Goal: Information Seeking & Learning: Learn about a topic

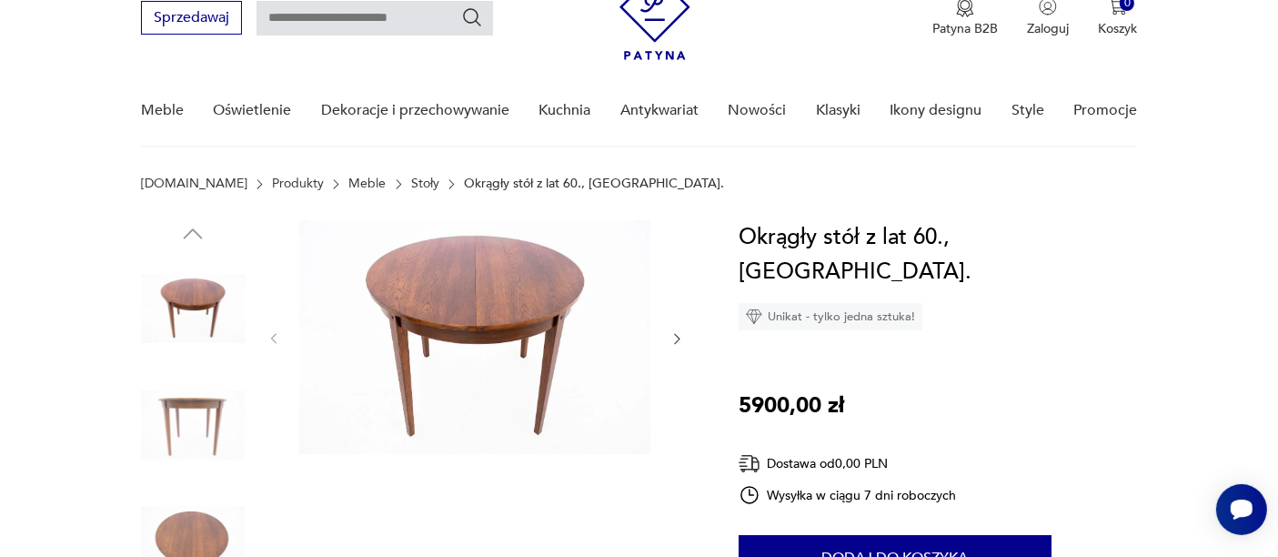
click at [672, 341] on icon "button" at bounding box center [676, 338] width 15 height 15
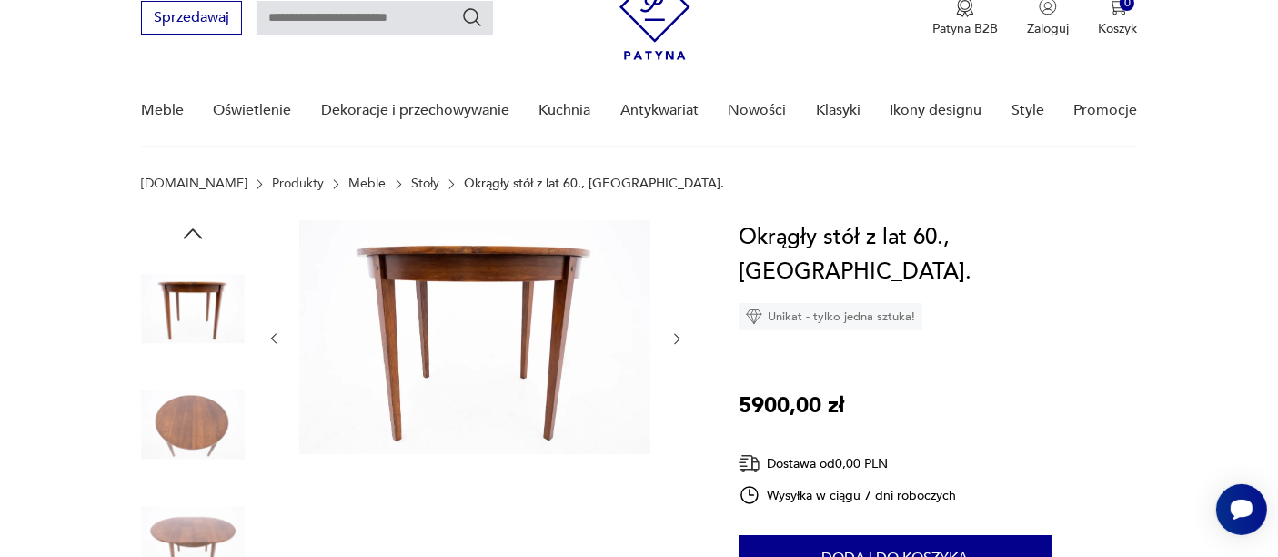
click at [672, 341] on icon "button" at bounding box center [676, 338] width 15 height 15
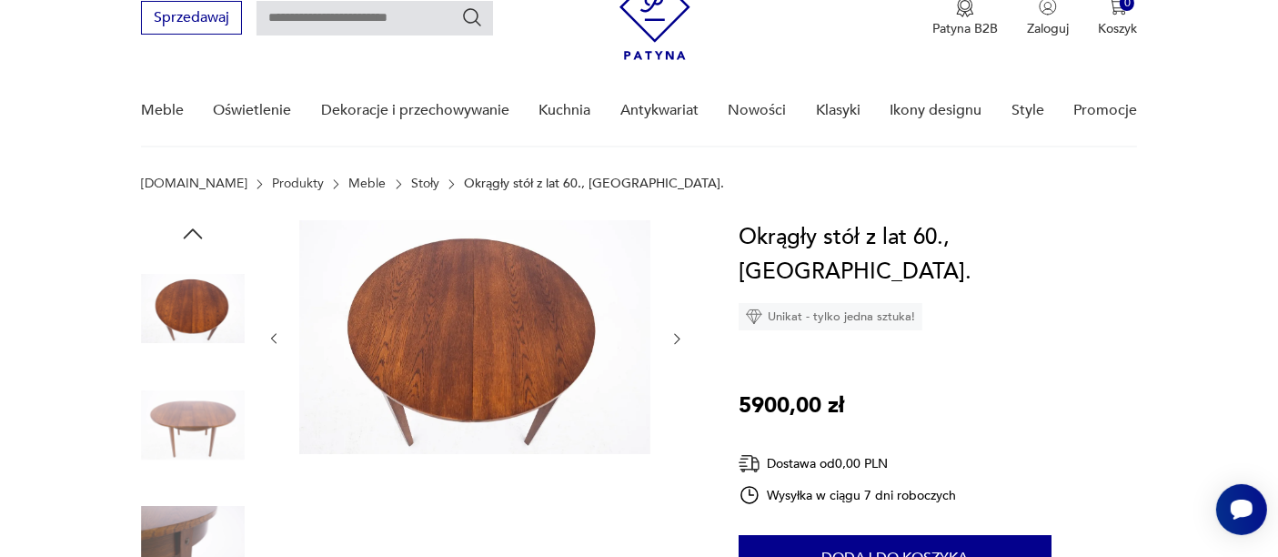
click at [671, 341] on icon "button" at bounding box center [676, 338] width 15 height 15
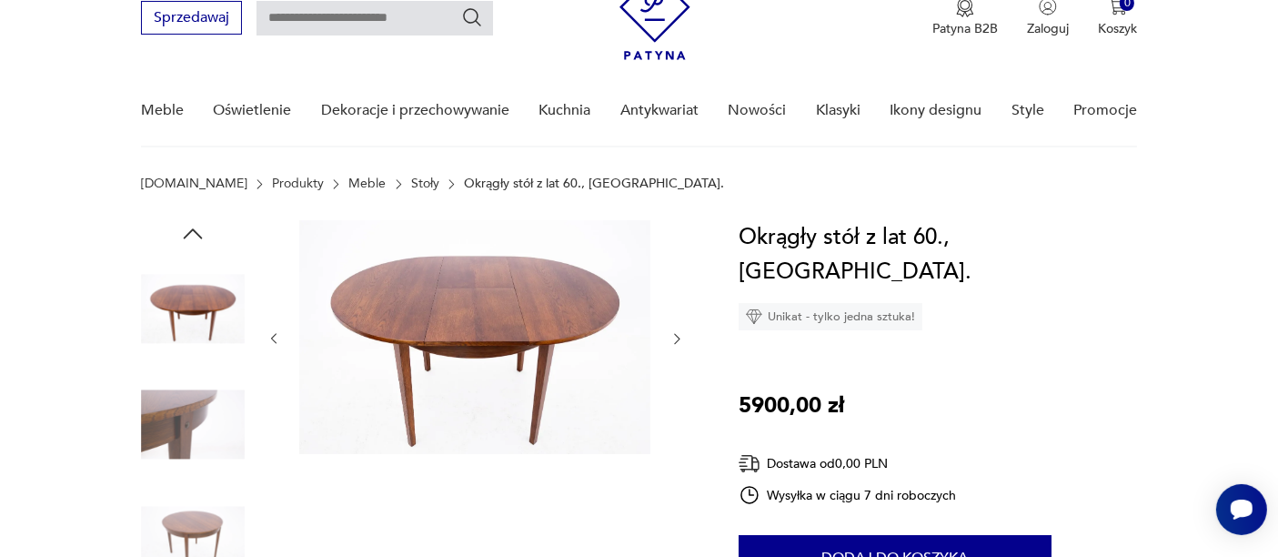
click at [671, 341] on icon "button" at bounding box center [676, 338] width 15 height 15
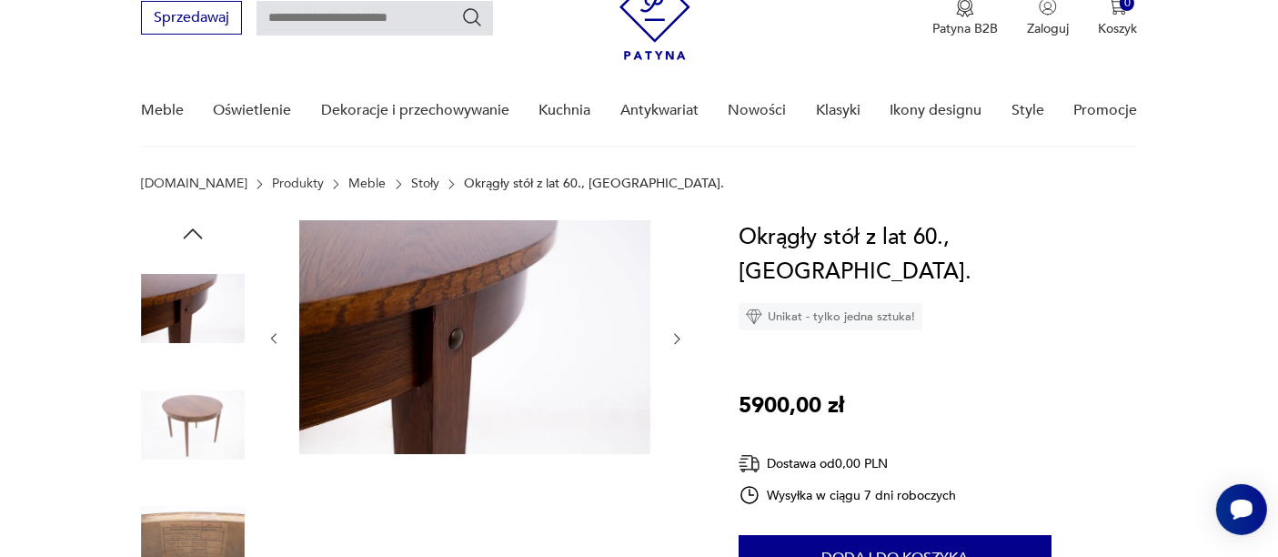
click at [671, 341] on icon "button" at bounding box center [676, 338] width 15 height 15
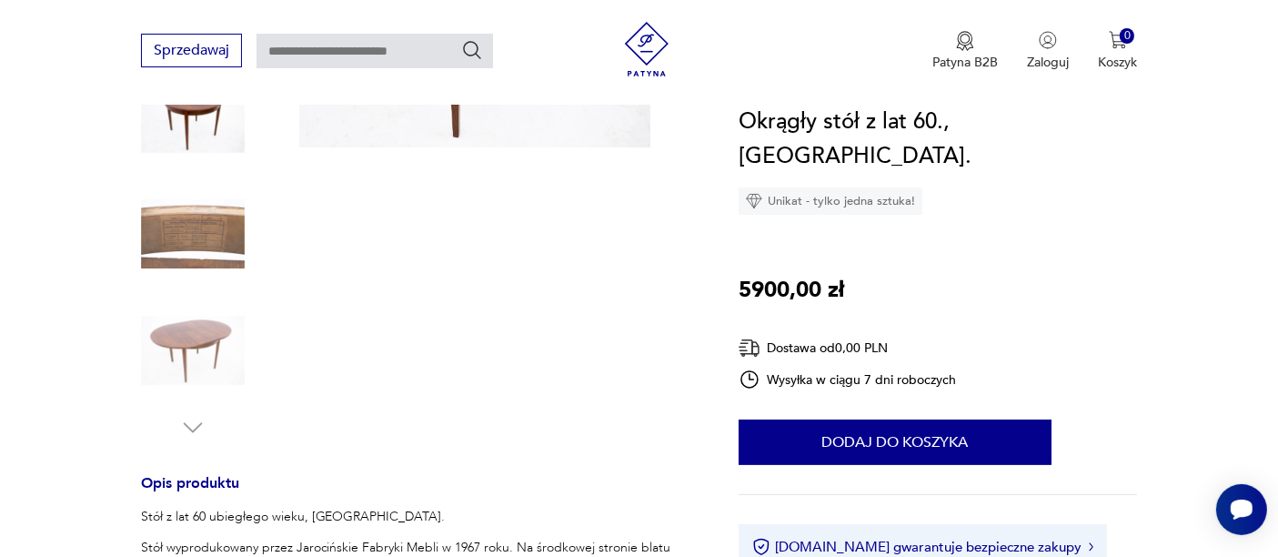
scroll to position [404, 0]
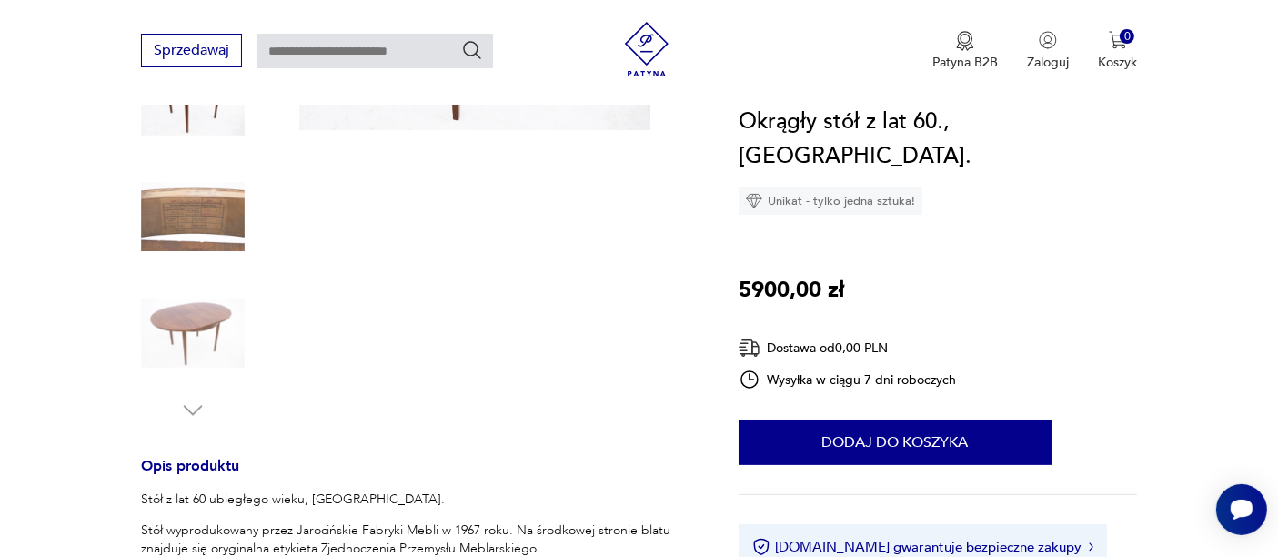
click at [639, 387] on div at bounding box center [475, 160] width 418 height 528
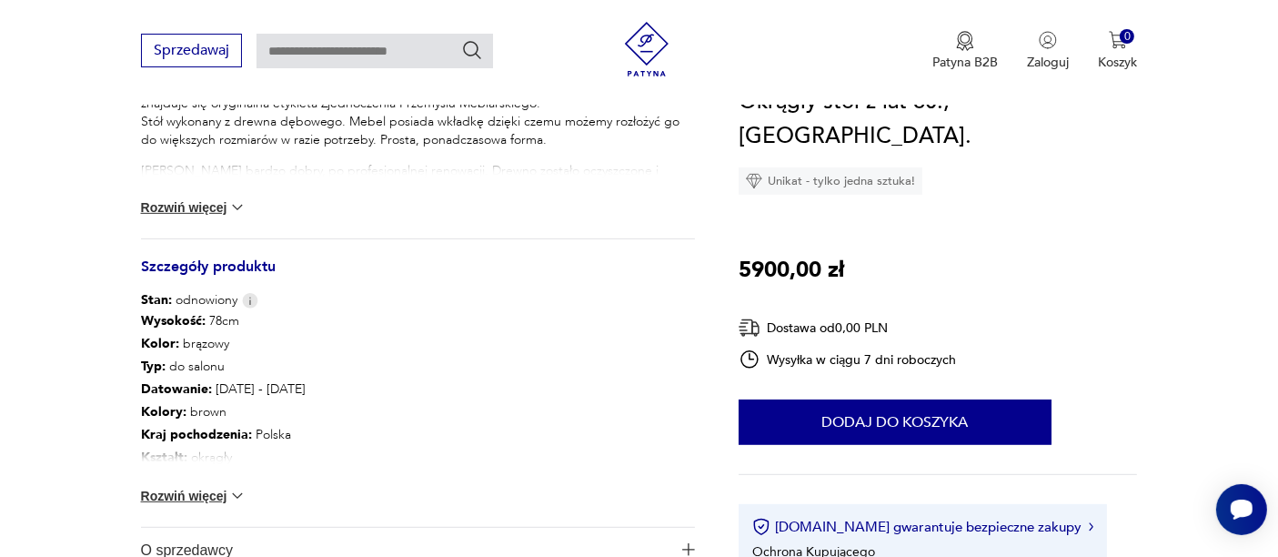
scroll to position [889, 0]
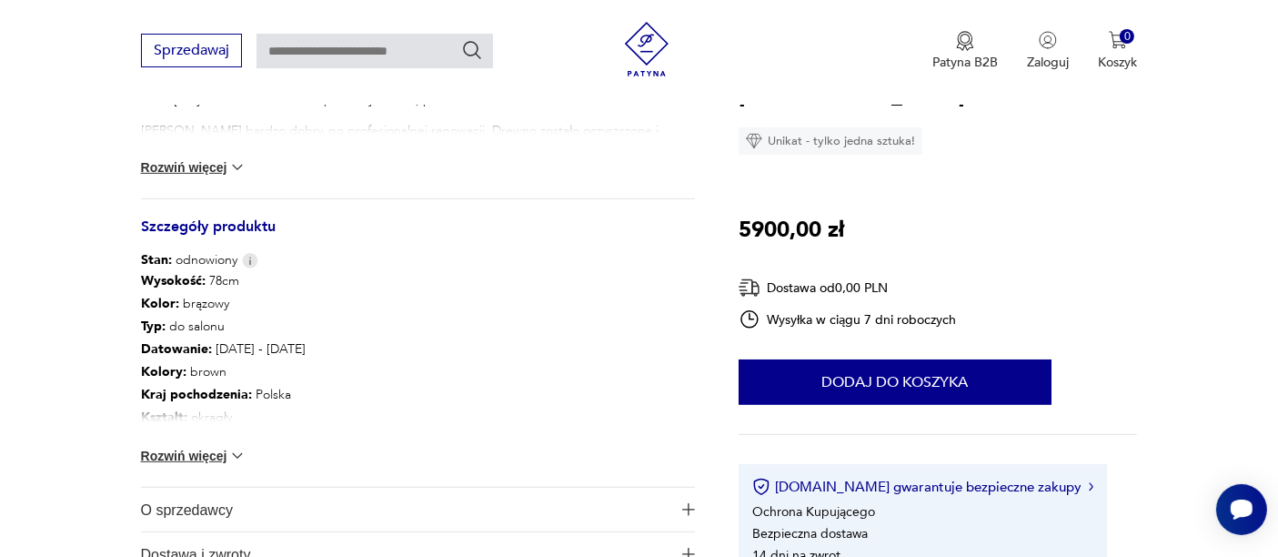
click at [228, 448] on img at bounding box center [237, 456] width 18 height 18
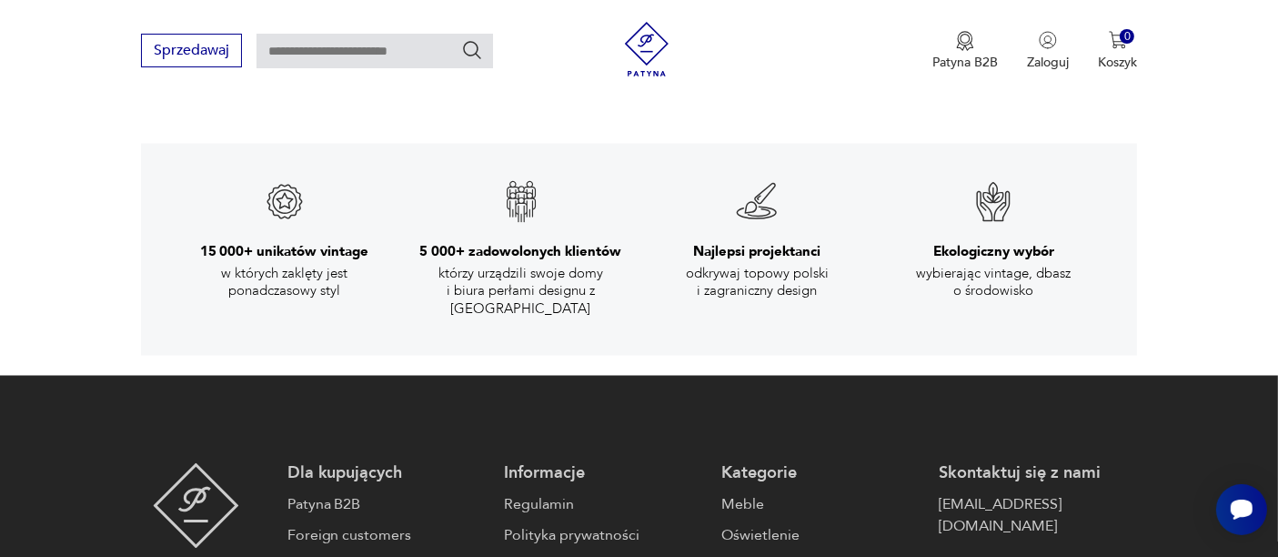
scroll to position [3193, 0]
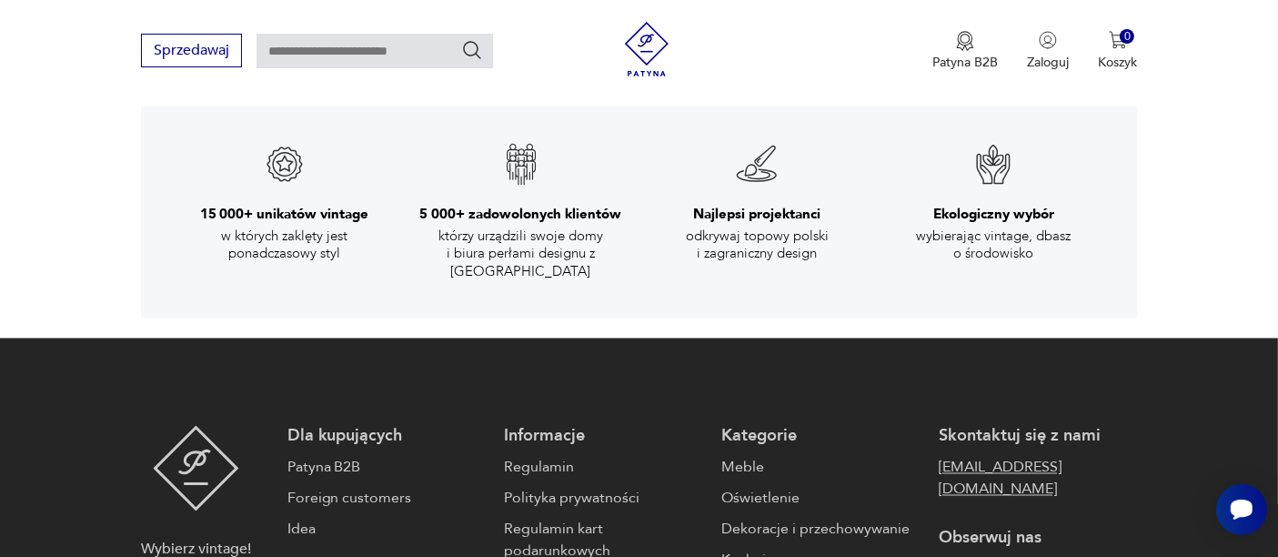
click at [958, 457] on link "[EMAIL_ADDRESS][DOMAIN_NAME]" at bounding box center [1038, 479] width 199 height 44
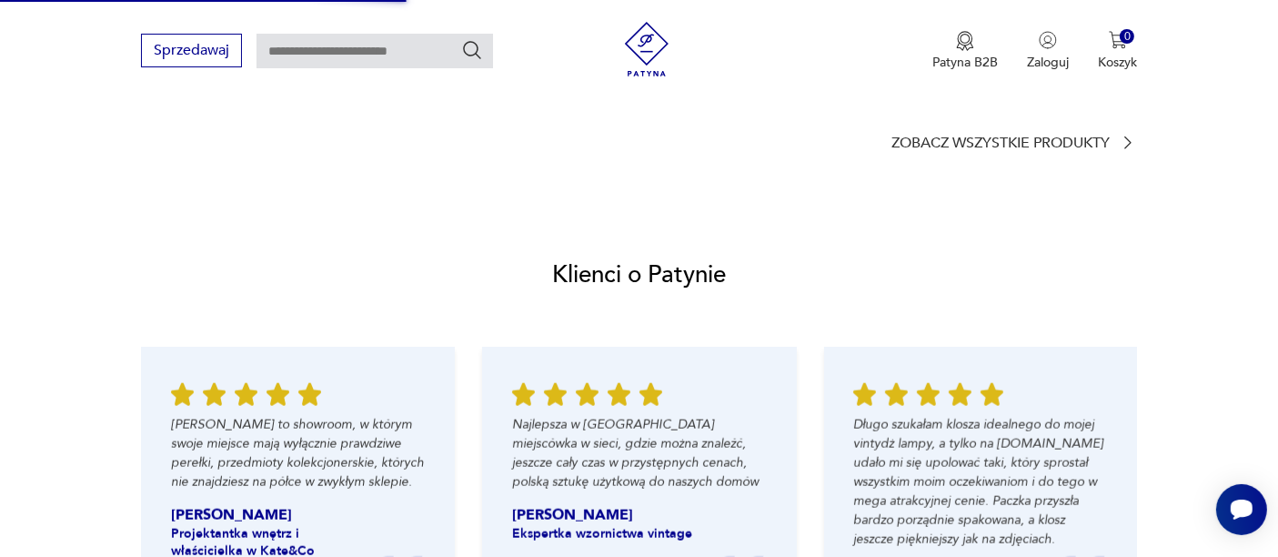
scroll to position [3358, 0]
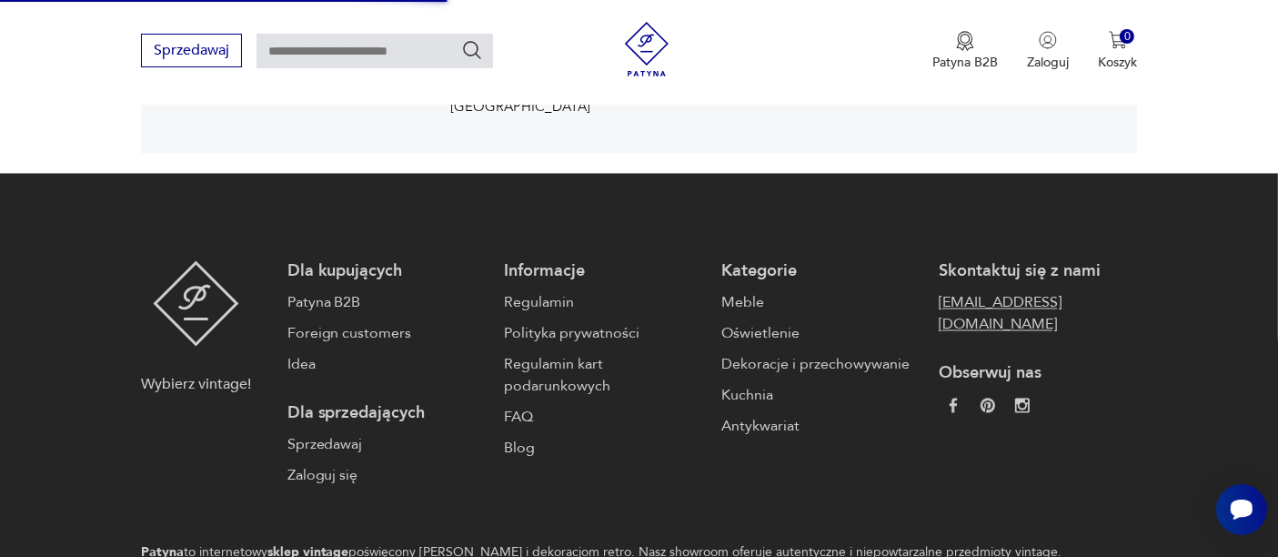
click at [1020, 292] on link "[EMAIL_ADDRESS][DOMAIN_NAME]" at bounding box center [1038, 314] width 199 height 44
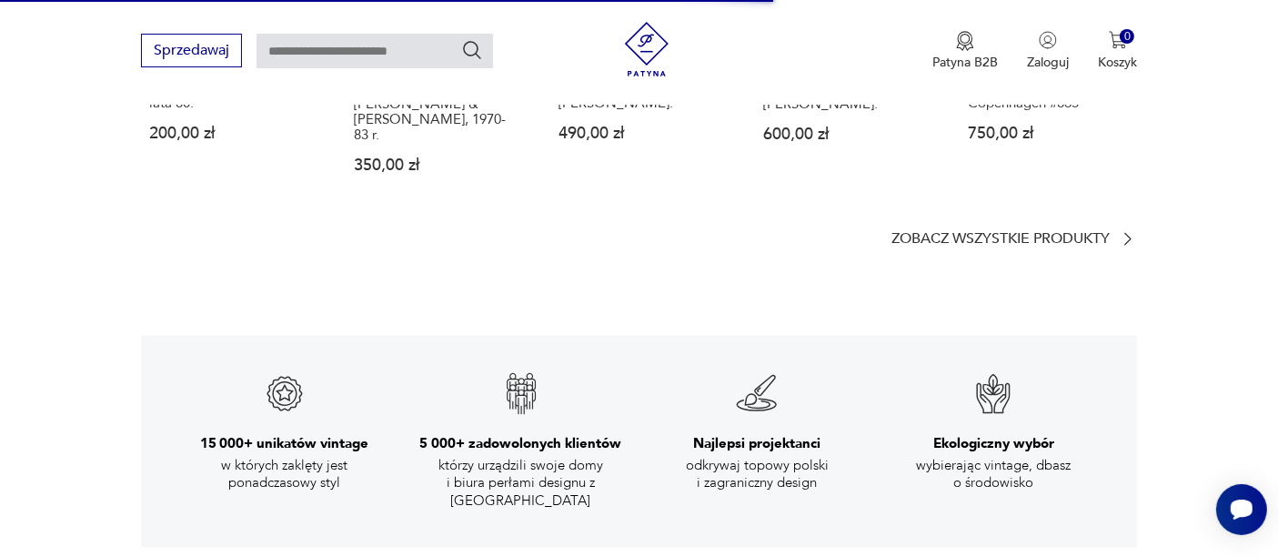
scroll to position [3453, 0]
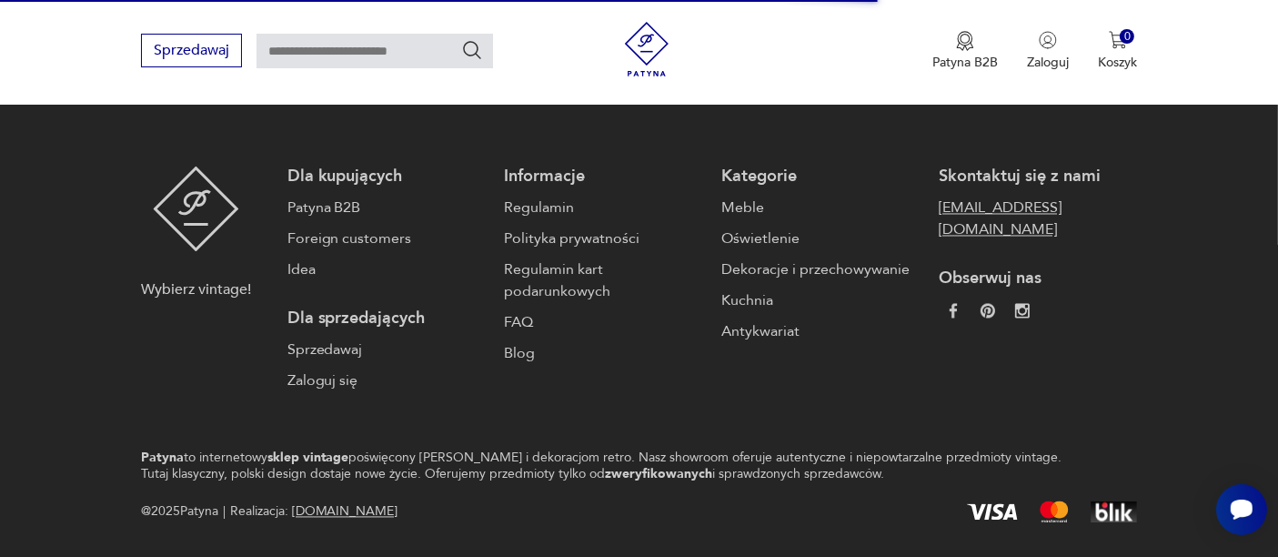
click at [939, 196] on link "[EMAIL_ADDRESS][DOMAIN_NAME]" at bounding box center [1038, 218] width 199 height 44
